Goal: Task Accomplishment & Management: Manage account settings

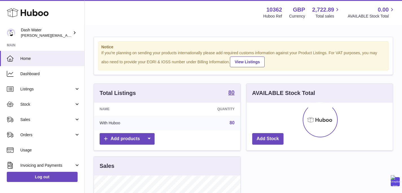
scroll to position [88, 146]
click at [42, 115] on link "Sales" at bounding box center [42, 119] width 84 height 15
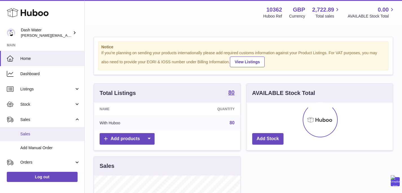
click at [39, 139] on link "Sales" at bounding box center [42, 134] width 84 height 14
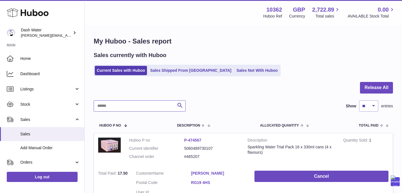
click at [150, 105] on input "text" at bounding box center [140, 105] width 92 height 11
paste input "******"
type input "******"
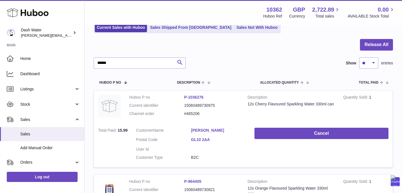
click at [284, 141] on td "Cancel" at bounding box center [321, 145] width 142 height 44
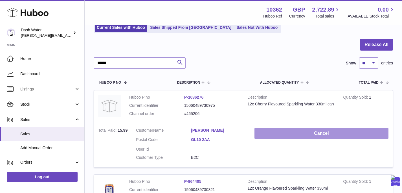
click at [276, 136] on button "Cancel" at bounding box center [322, 134] width 134 height 12
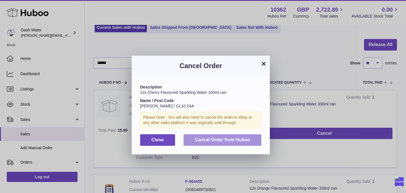
click at [244, 142] on button "Cancel Order from Huboo" at bounding box center [223, 140] width 78 height 12
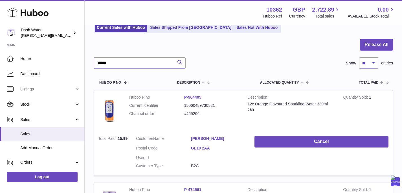
click at [271, 135] on td "Cancel" at bounding box center [321, 153] width 142 height 44
click at [274, 148] on td "Cancel" at bounding box center [321, 153] width 142 height 44
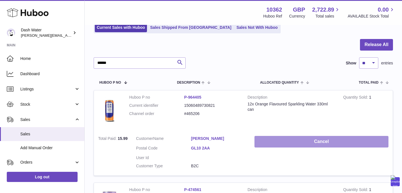
click at [270, 141] on button "Cancel" at bounding box center [322, 142] width 134 height 12
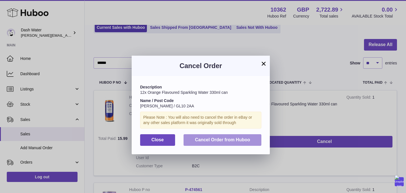
click at [253, 135] on button "Cancel Order from Huboo" at bounding box center [223, 140] width 78 height 12
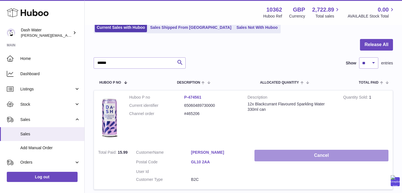
click at [258, 150] on button "Cancel" at bounding box center [322, 156] width 134 height 12
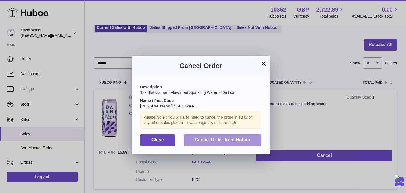
click at [246, 139] on span "Cancel Order from Huboo" at bounding box center [222, 139] width 55 height 5
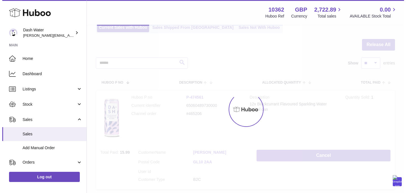
scroll to position [0, 0]
